Goal: Information Seeking & Learning: Learn about a topic

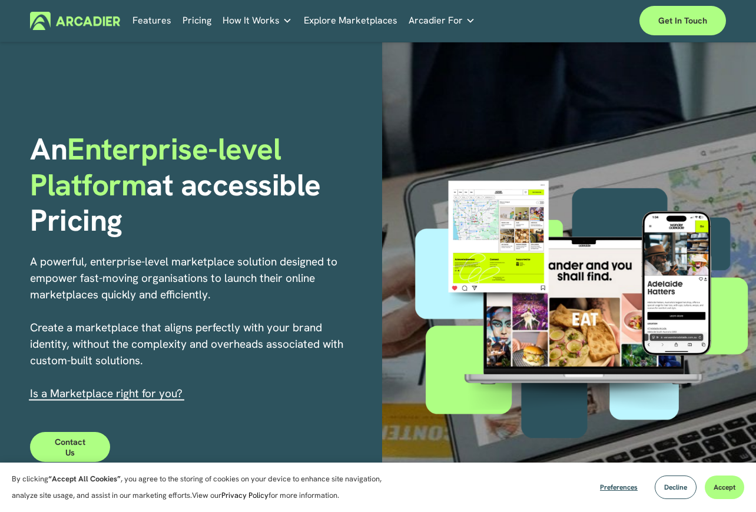
click at [148, 18] on link "Features" at bounding box center [151, 21] width 39 height 18
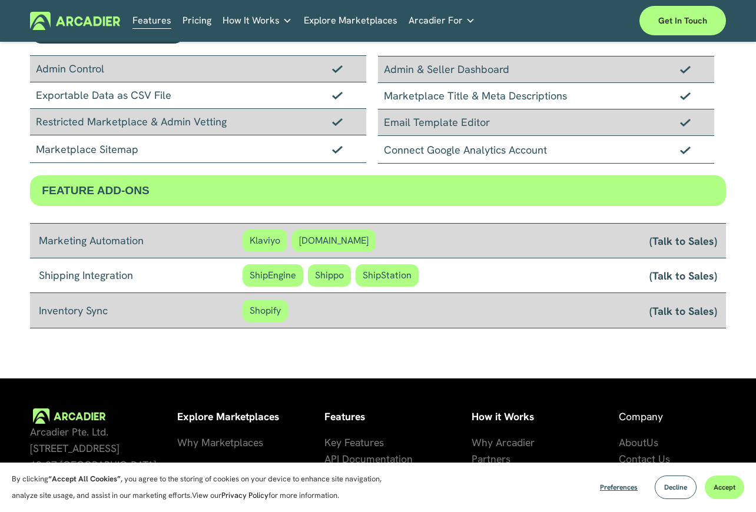
scroll to position [847, 0]
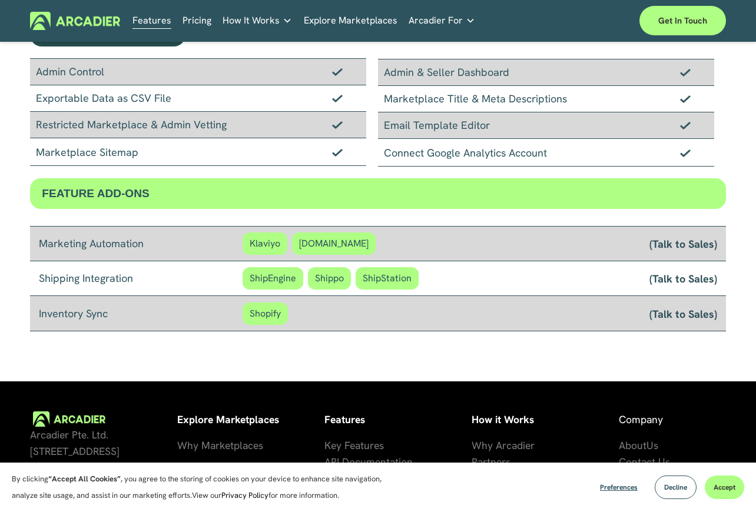
click at [191, 25] on link "Pricing" at bounding box center [197, 21] width 29 height 18
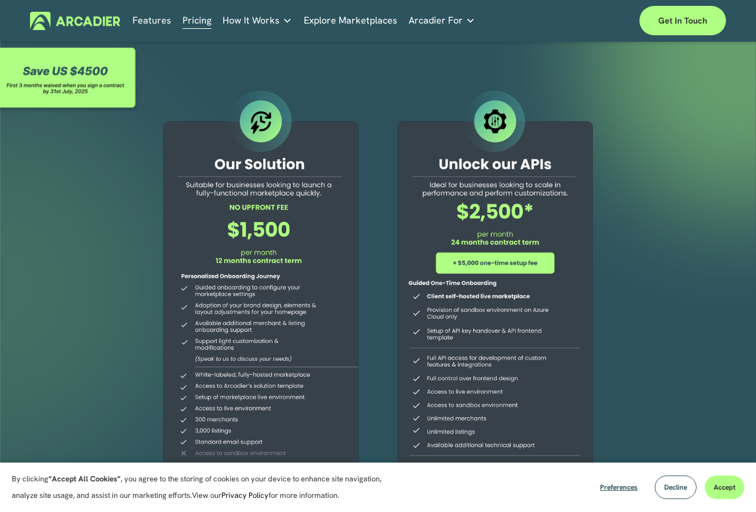
click at [242, 20] on span "How It Works" at bounding box center [251, 20] width 57 height 16
